Goal: Transaction & Acquisition: Book appointment/travel/reservation

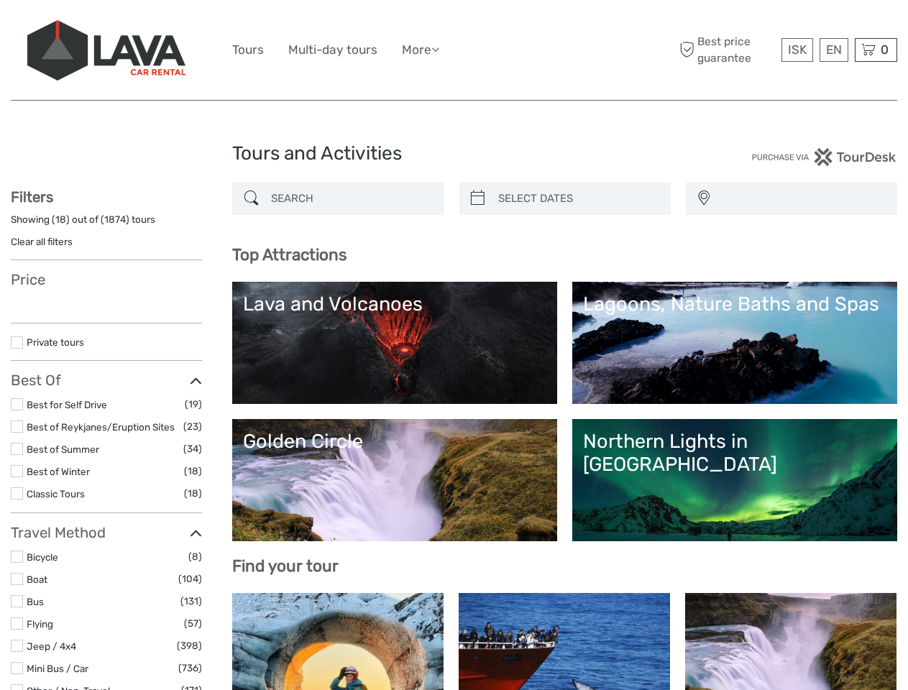
select select
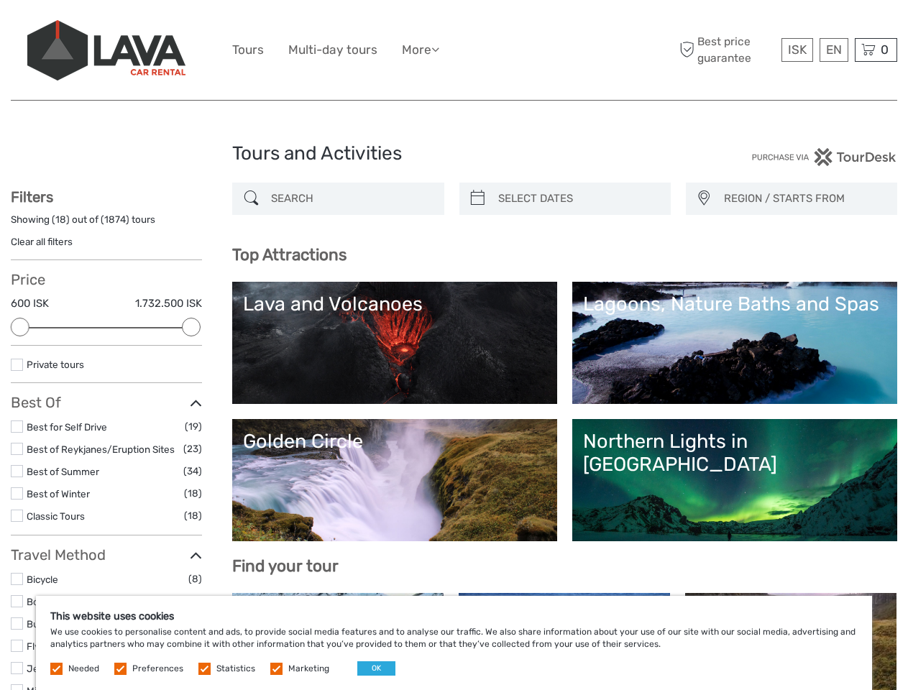
click at [454, 50] on ul "Tours Multi-day tours More Food & drink Travel Articles Back to [GEOGRAPHIC_DAT…" at bounding box center [346, 50] width 229 height 21
click at [422, 50] on link "More" at bounding box center [420, 50] width 37 height 21
click at [439, 49] on icon at bounding box center [435, 49] width 8 height 12
click at [797, 50] on span "ISK" at bounding box center [797, 49] width 19 height 14
click at [833, 50] on div "EN English Español Deutsch" at bounding box center [834, 50] width 29 height 24
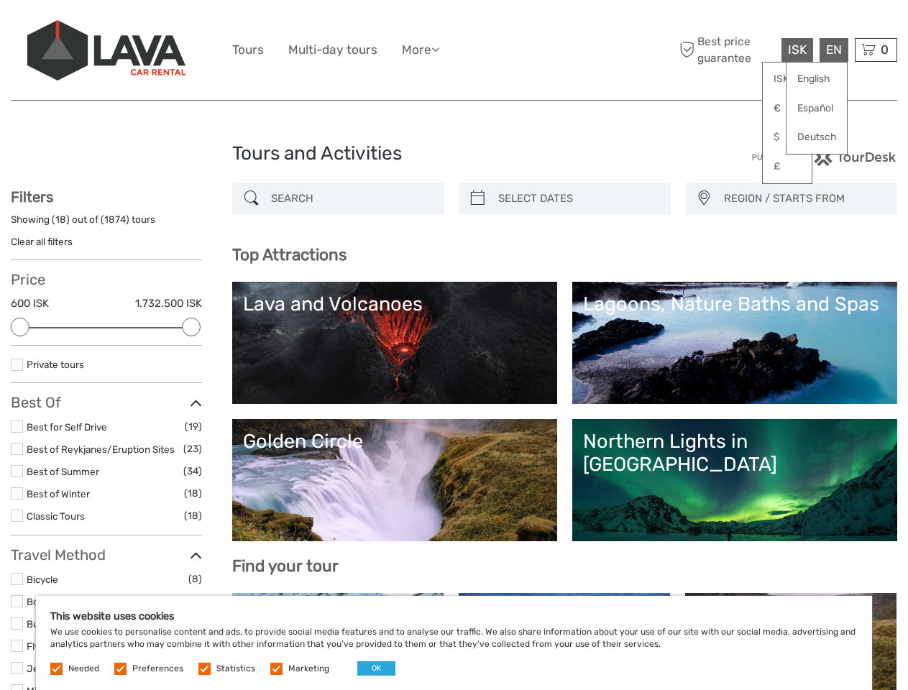
click at [876, 50] on div "0 Items Total 0 ISK Checkout The shopping cart is empty." at bounding box center [876, 50] width 42 height 24
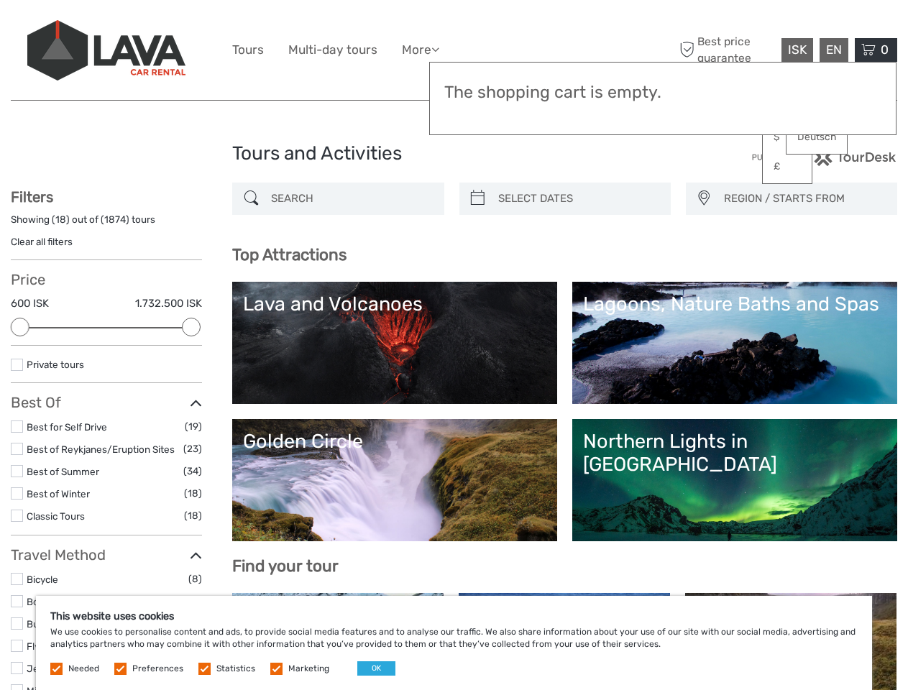
click at [20, 327] on div at bounding box center [20, 327] width 19 height 19
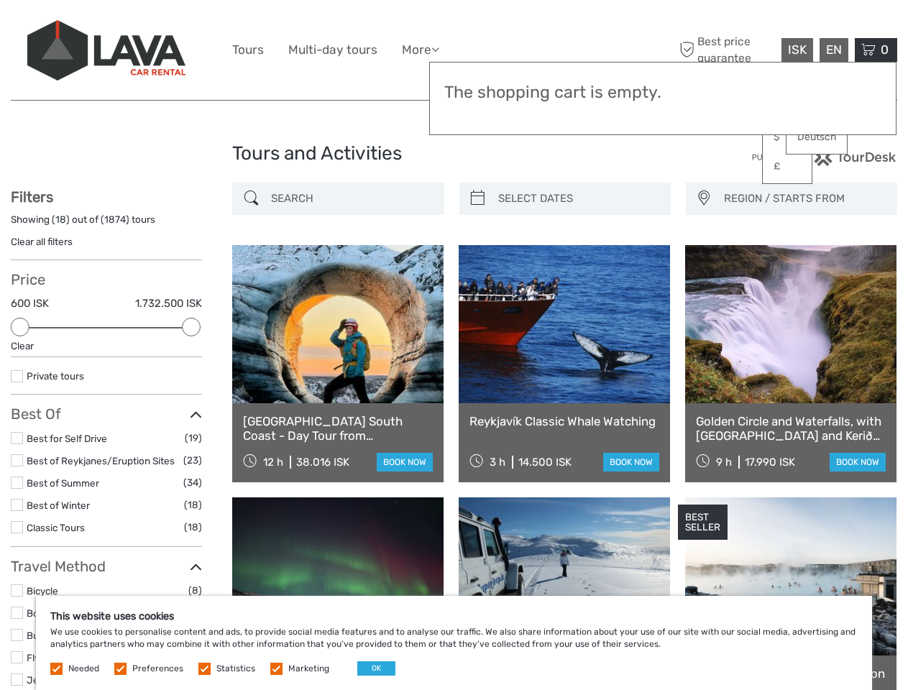
click at [477, 245] on link at bounding box center [564, 324] width 211 height 158
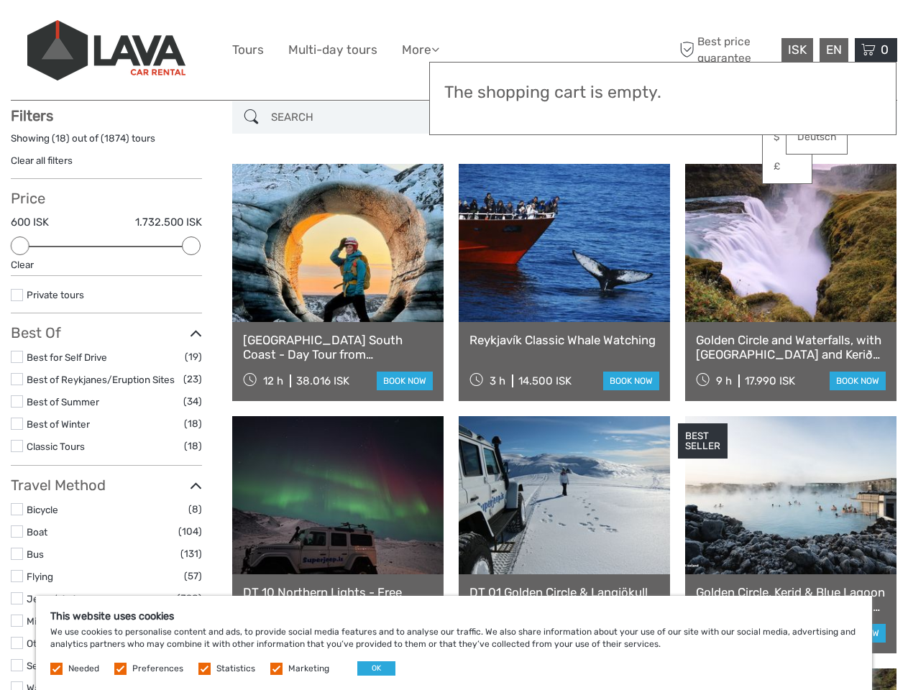
click at [577, 198] on link at bounding box center [564, 243] width 211 height 158
